Goal: Navigation & Orientation: Find specific page/section

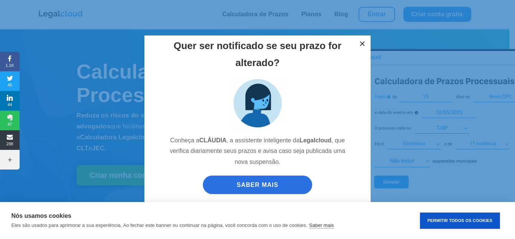
click at [359, 35] on button "×" at bounding box center [362, 43] width 17 height 17
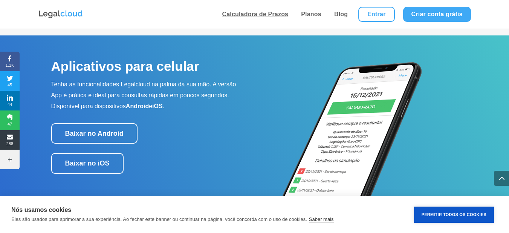
scroll to position [677, 0]
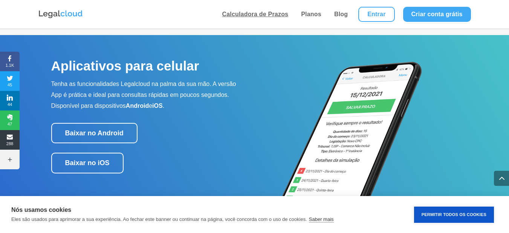
click at [259, 20] on link "Calculadora de Prazos" at bounding box center [255, 14] width 71 height 29
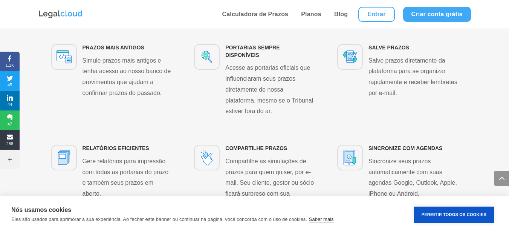
scroll to position [1431, 0]
click at [323, 16] on link "Planos" at bounding box center [311, 14] width 25 height 29
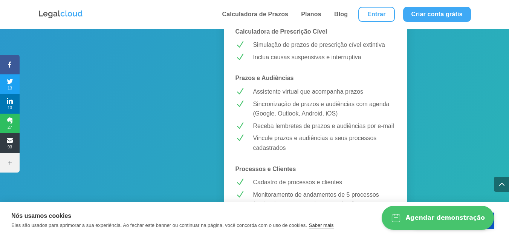
scroll to position [596, 0]
